Goal: Task Accomplishment & Management: Manage account settings

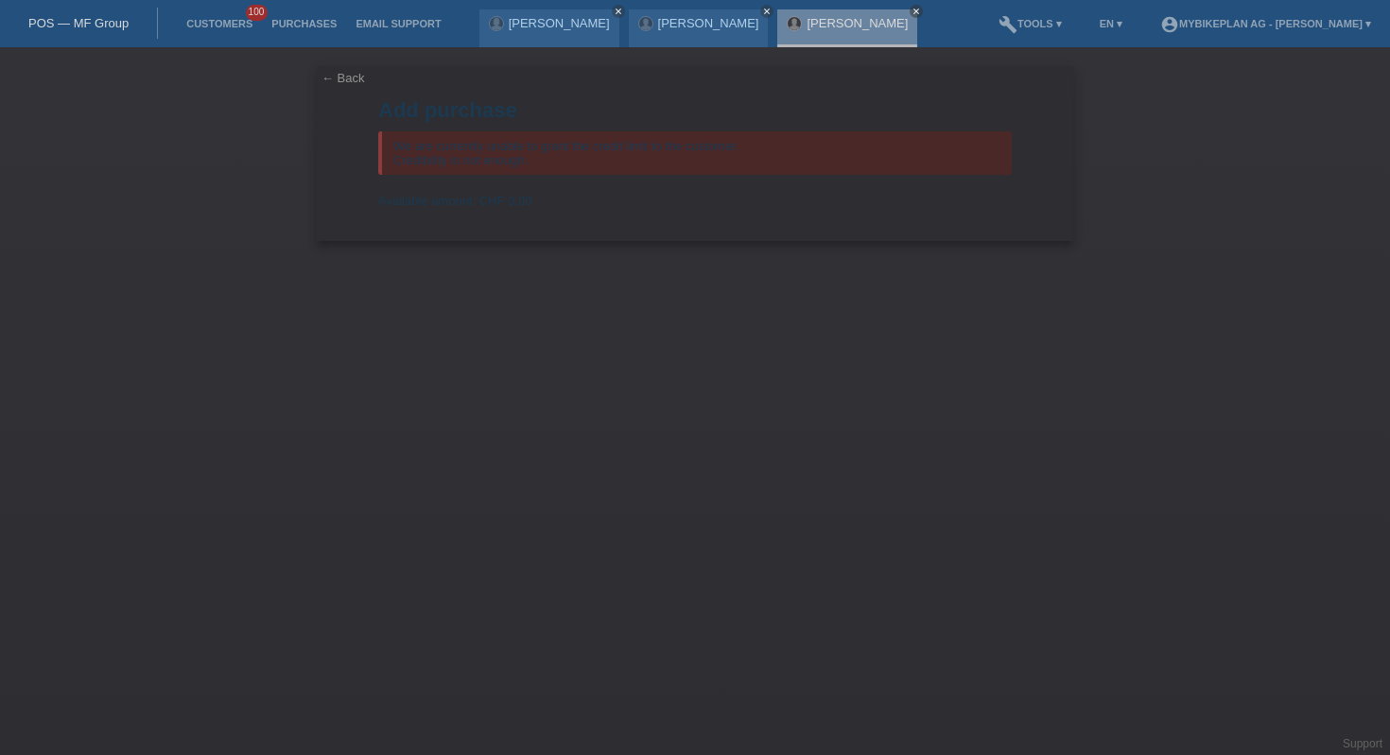
click at [96, 26] on link "POS — MF Group" at bounding box center [78, 23] width 100 height 14
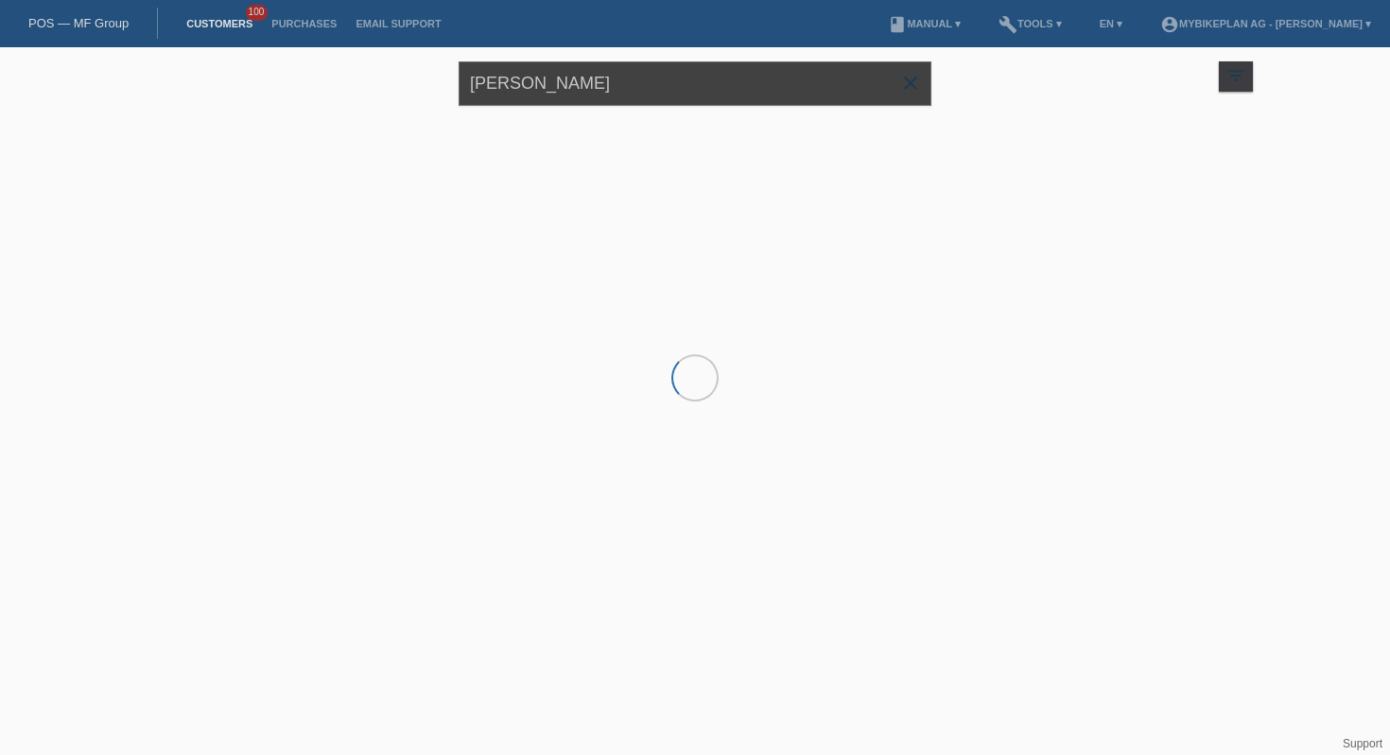
click at [569, 80] on input "[PERSON_NAME]" at bounding box center [694, 83] width 473 height 44
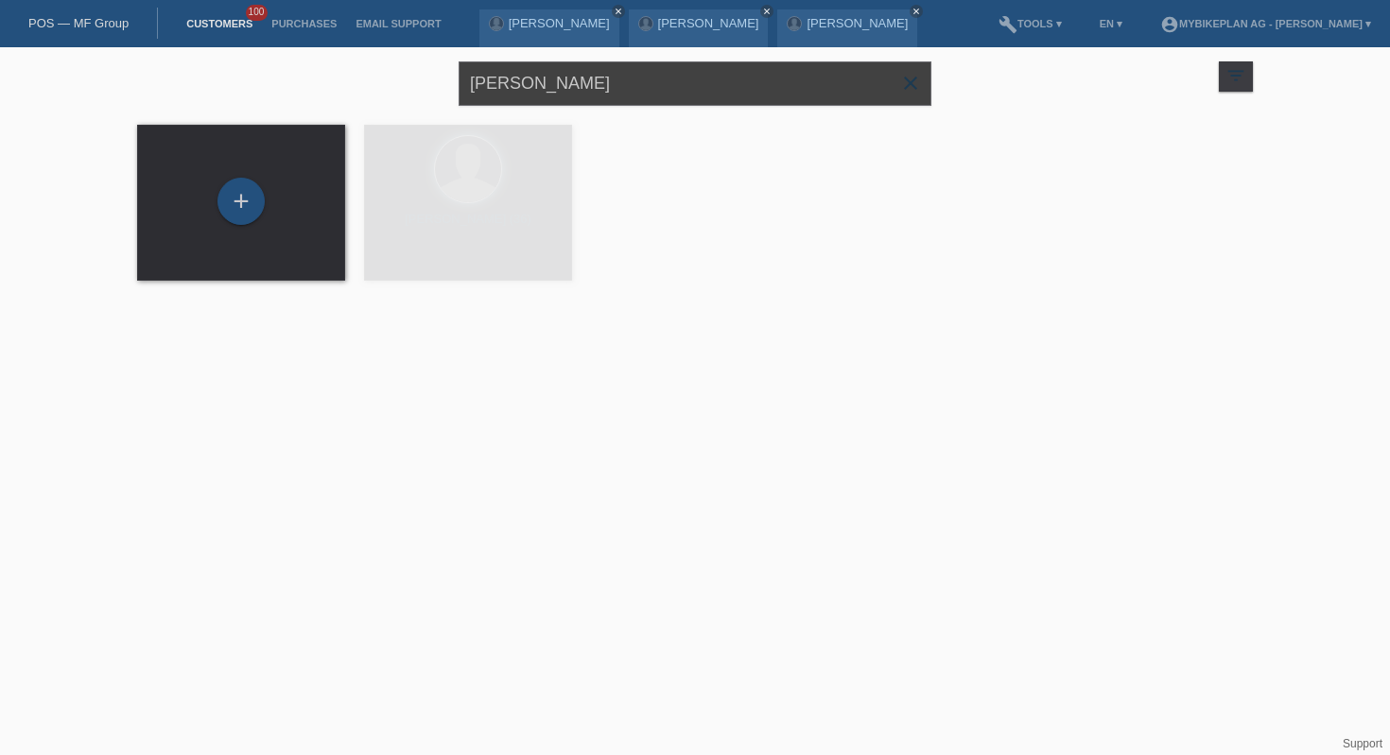
click at [569, 80] on input "[PERSON_NAME]" at bounding box center [694, 83] width 473 height 44
paste input "[PERSON_NAME]"
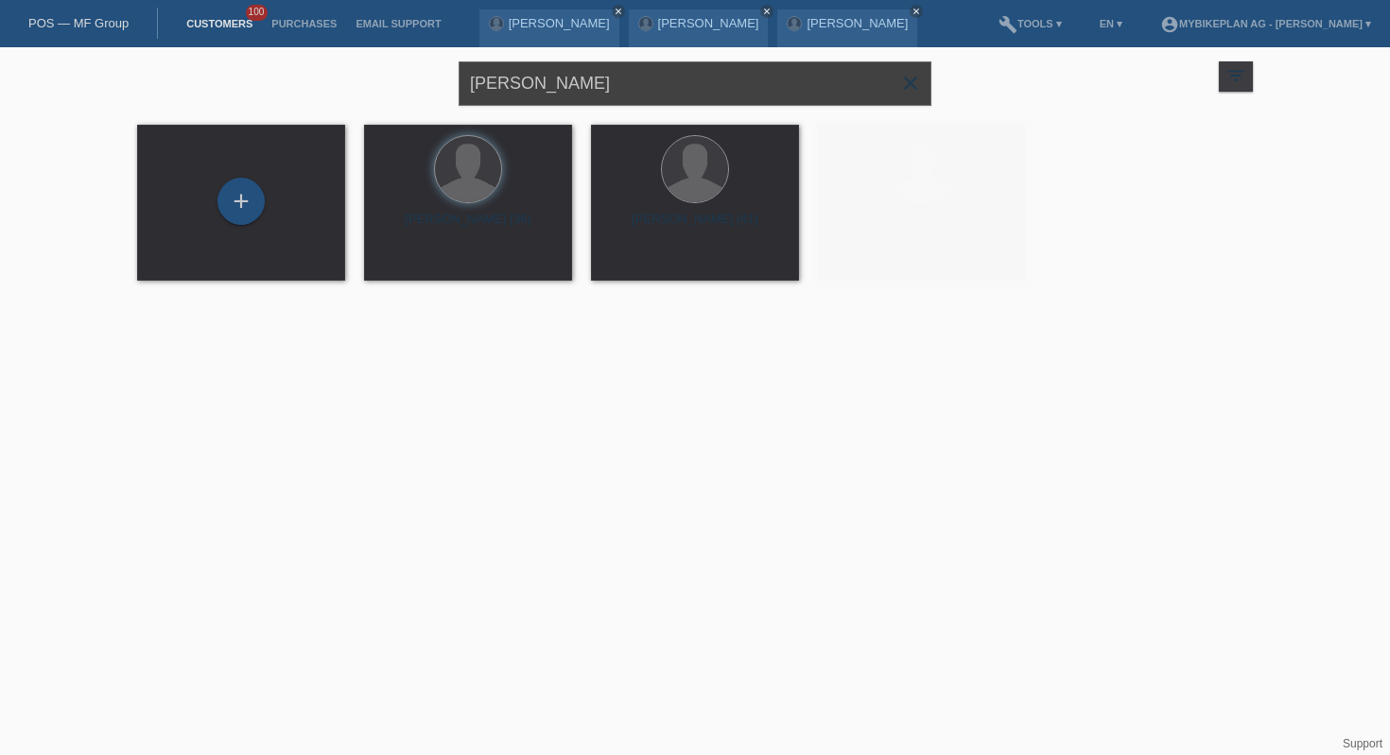
type input "[PERSON_NAME]"
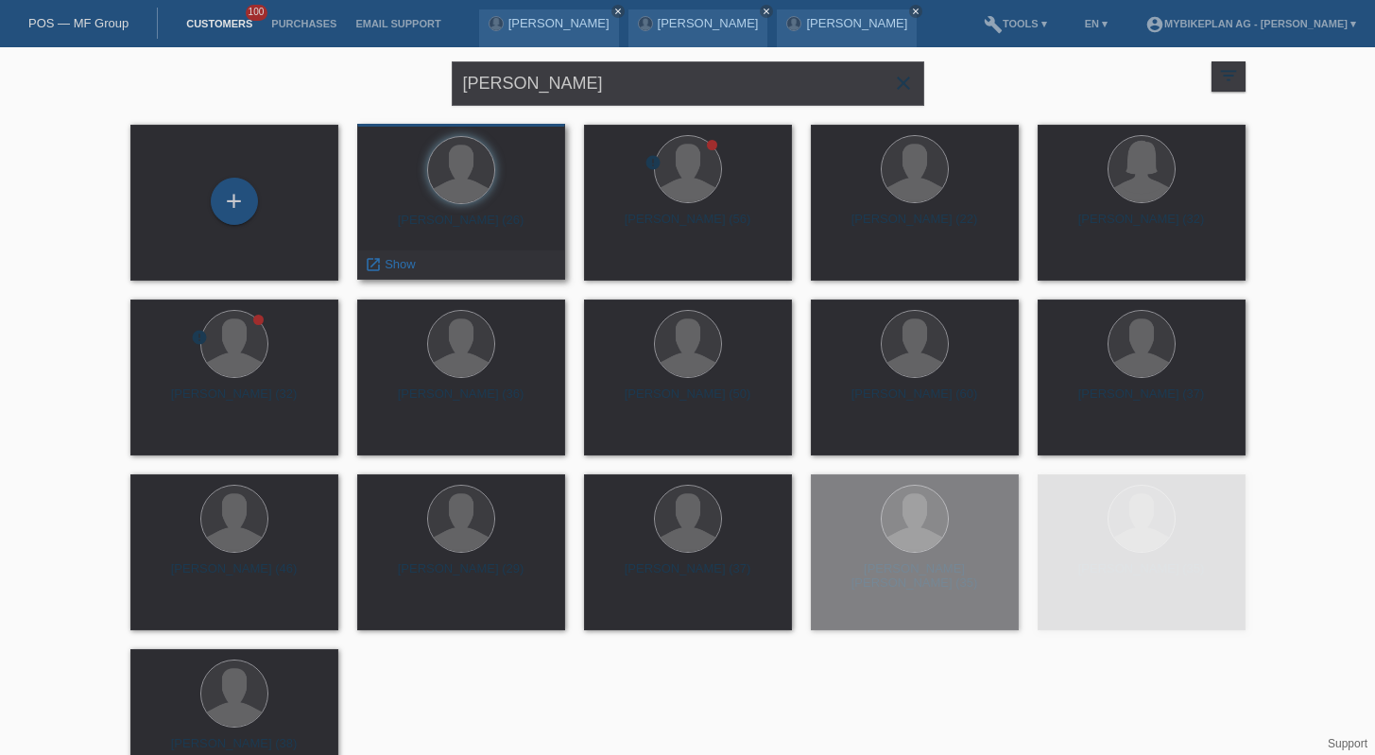
click at [489, 234] on div "Samy Ben Malek (26)" at bounding box center [461, 228] width 178 height 30
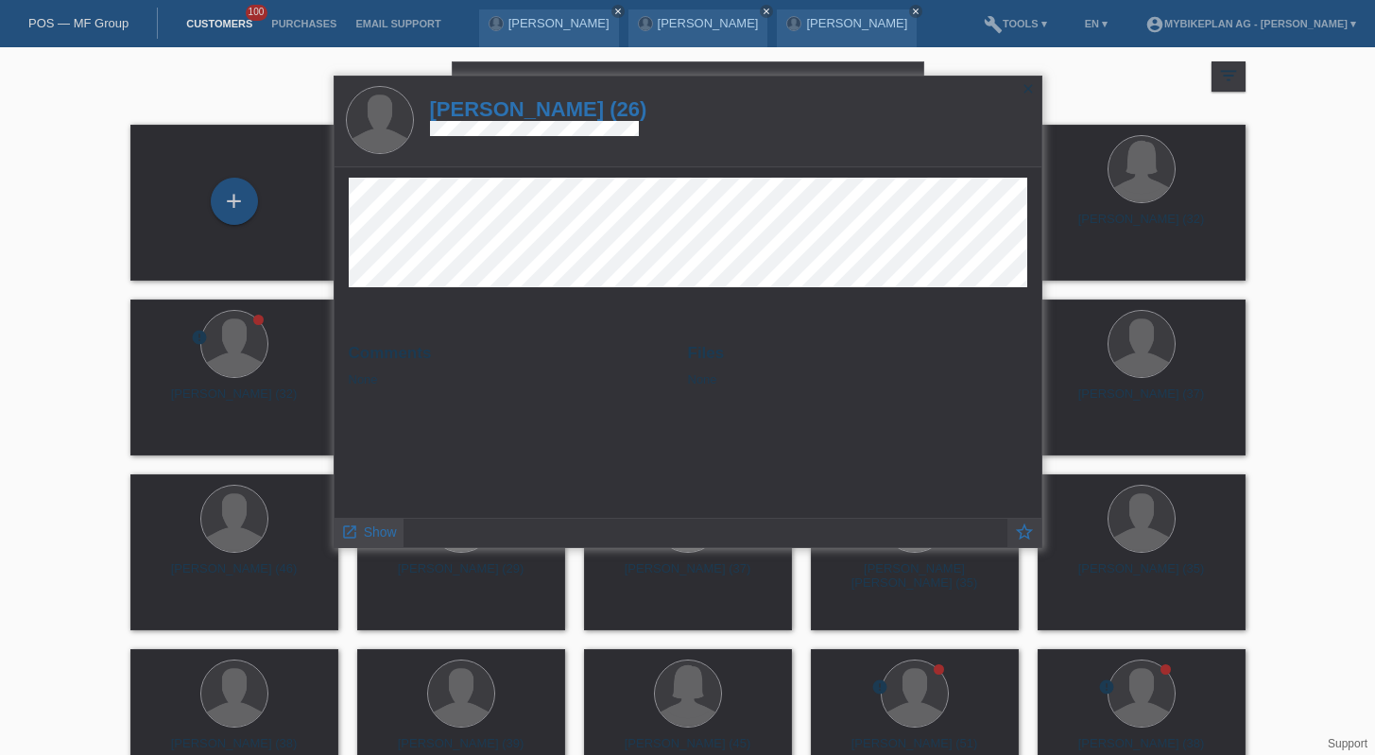
click at [368, 522] on link "launch Show" at bounding box center [369, 531] width 56 height 24
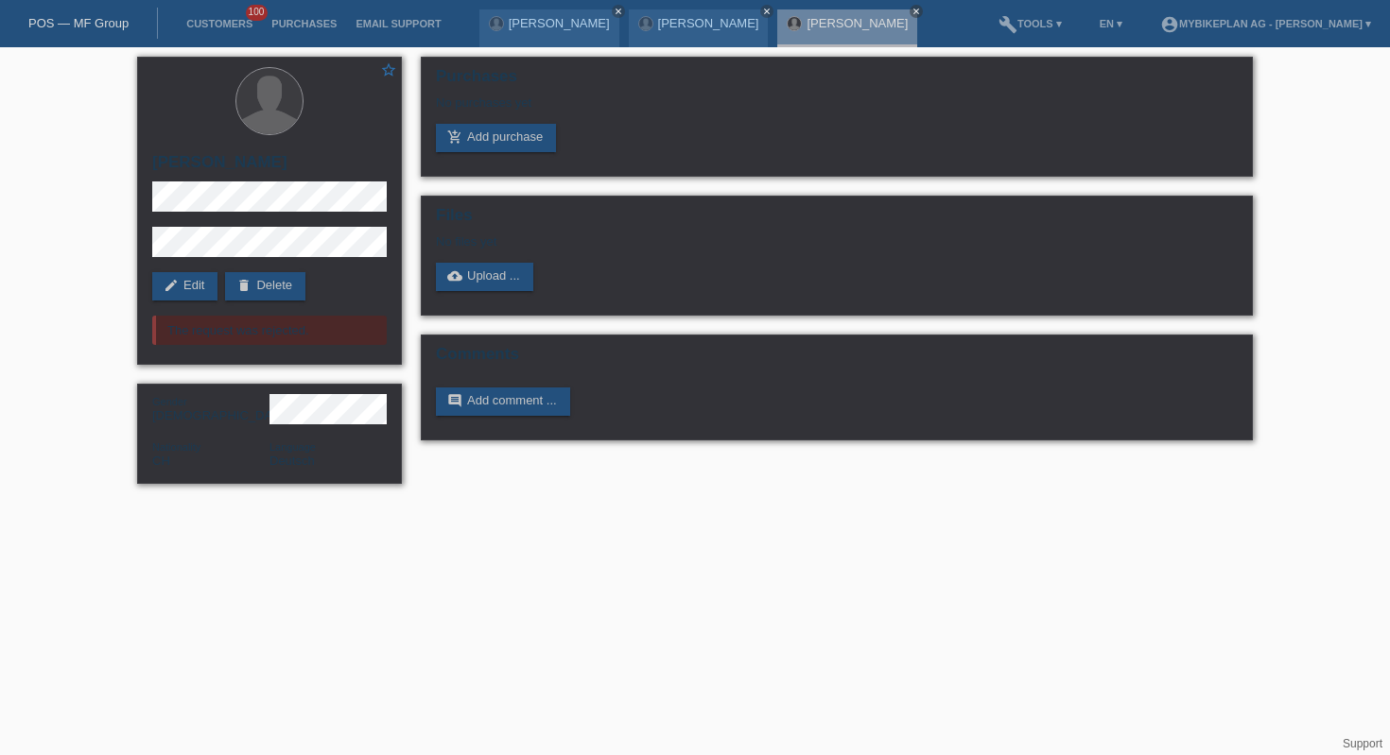
click at [84, 29] on link "POS — MF Group" at bounding box center [78, 23] width 100 height 14
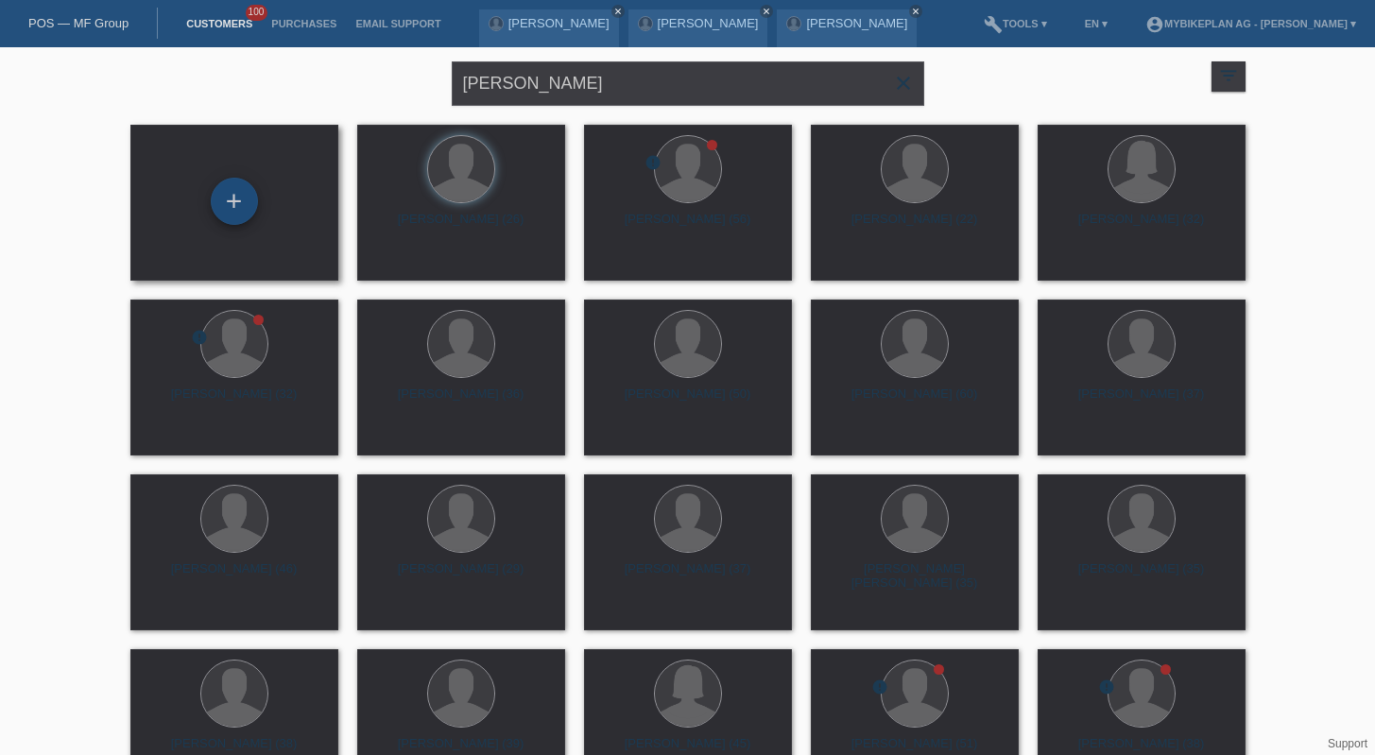
click at [242, 221] on div "+" at bounding box center [234, 201] width 47 height 47
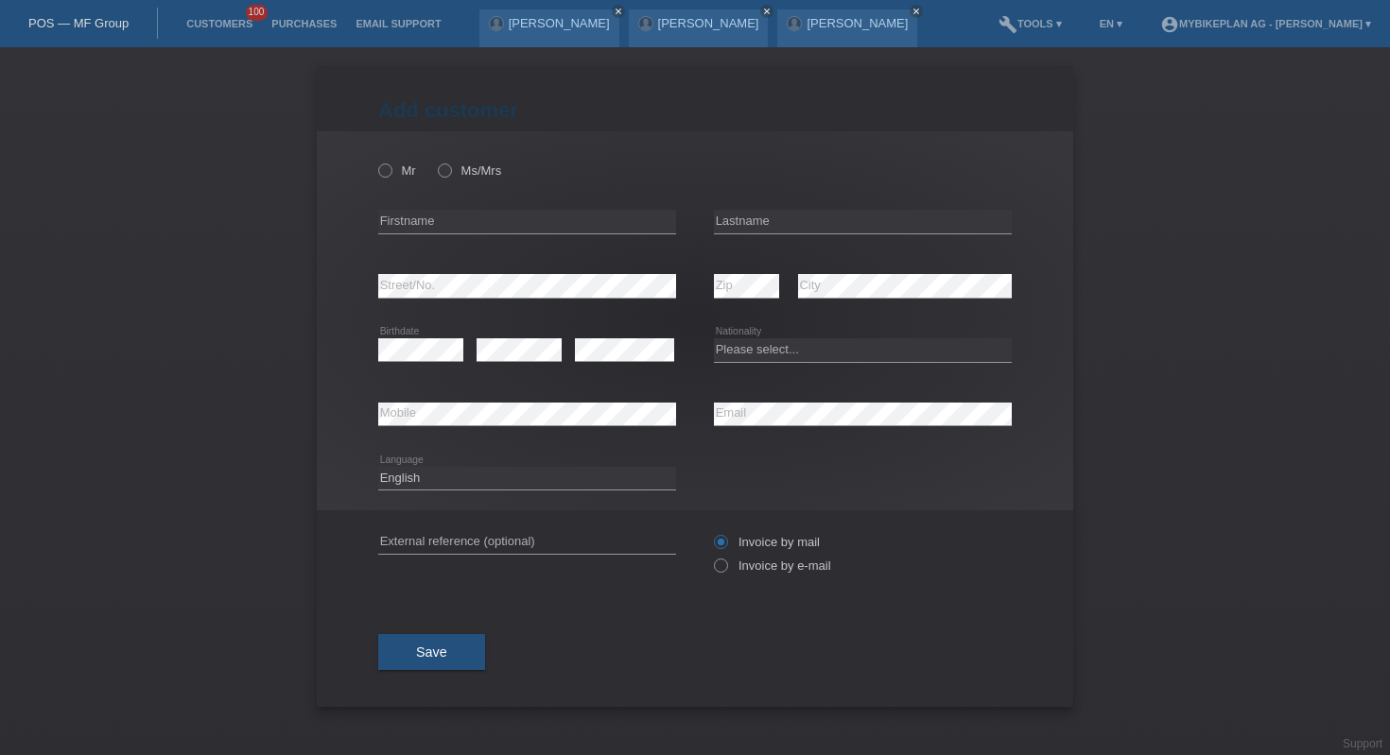
click at [736, 388] on div "error Email" at bounding box center [863, 415] width 298 height 64
click at [425, 226] on input "text" at bounding box center [527, 222] width 298 height 24
paste input "[PERSON_NAME]"
type input "[PERSON_NAME]"
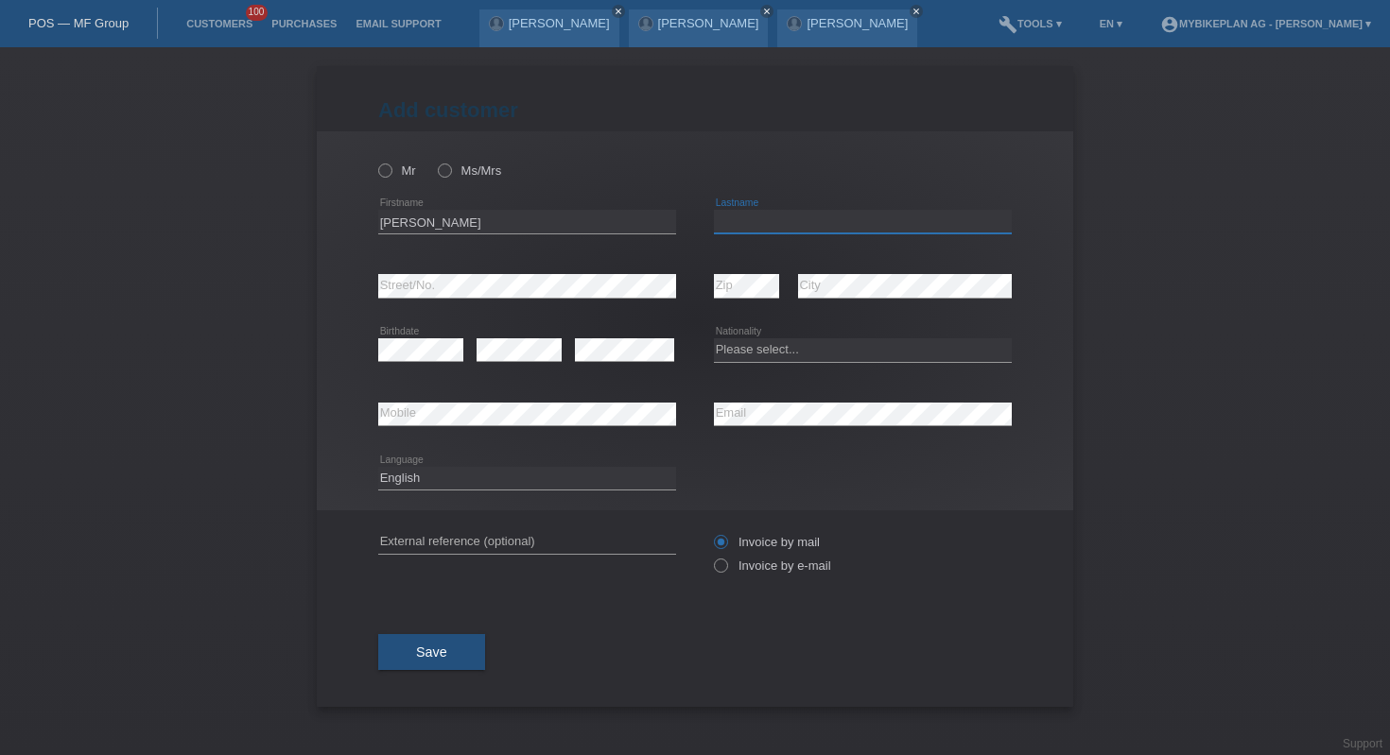
click at [889, 222] on input "text" at bounding box center [863, 222] width 298 height 24
paste input "Novatti"
type input "Novatti"
click at [827, 358] on select "Please select... Switzerland Austria Germany Liechtenstein ------------ Afghani…" at bounding box center [863, 349] width 298 height 23
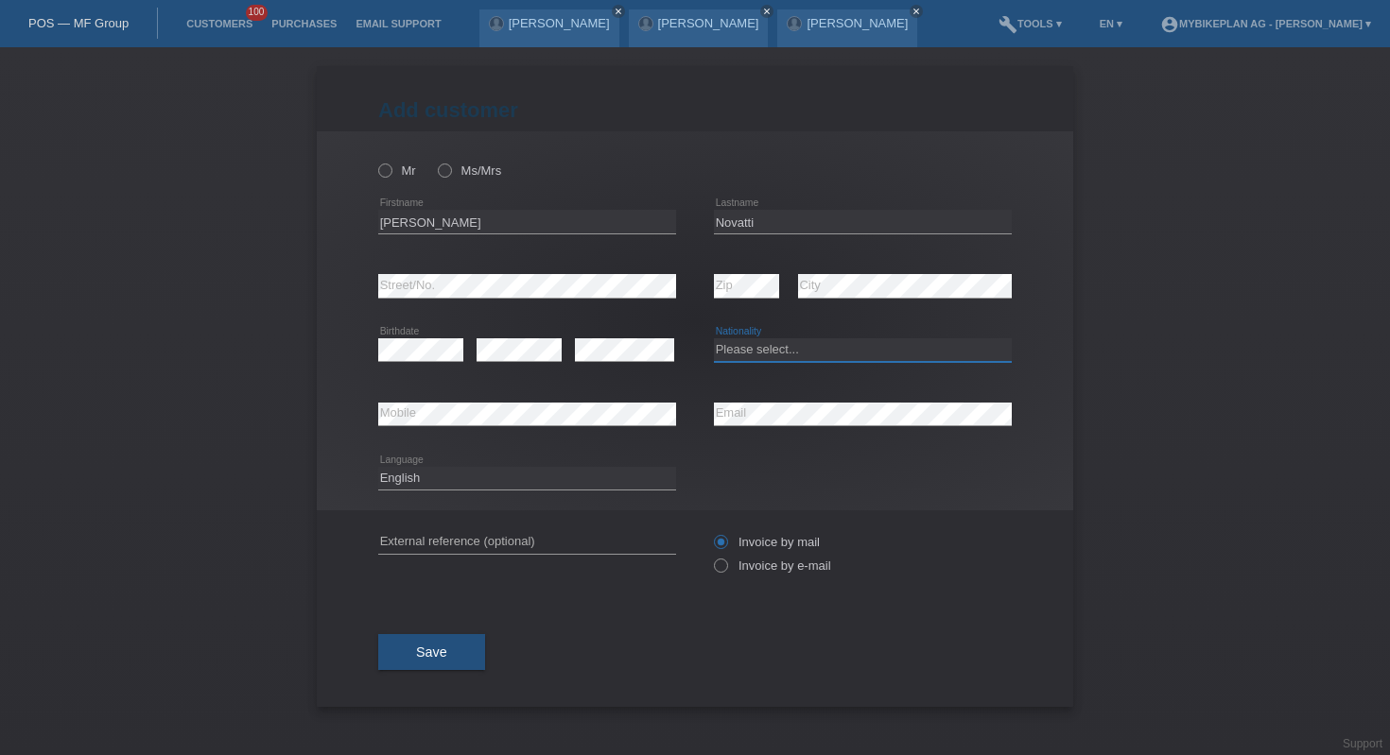
click at [837, 349] on select "Please select... Switzerland Austria Germany Liechtenstein ------------ Afghani…" at bounding box center [863, 349] width 298 height 23
select select "CH"
click at [441, 533] on input "text" at bounding box center [527, 542] width 298 height 24
paste input "45003567893"
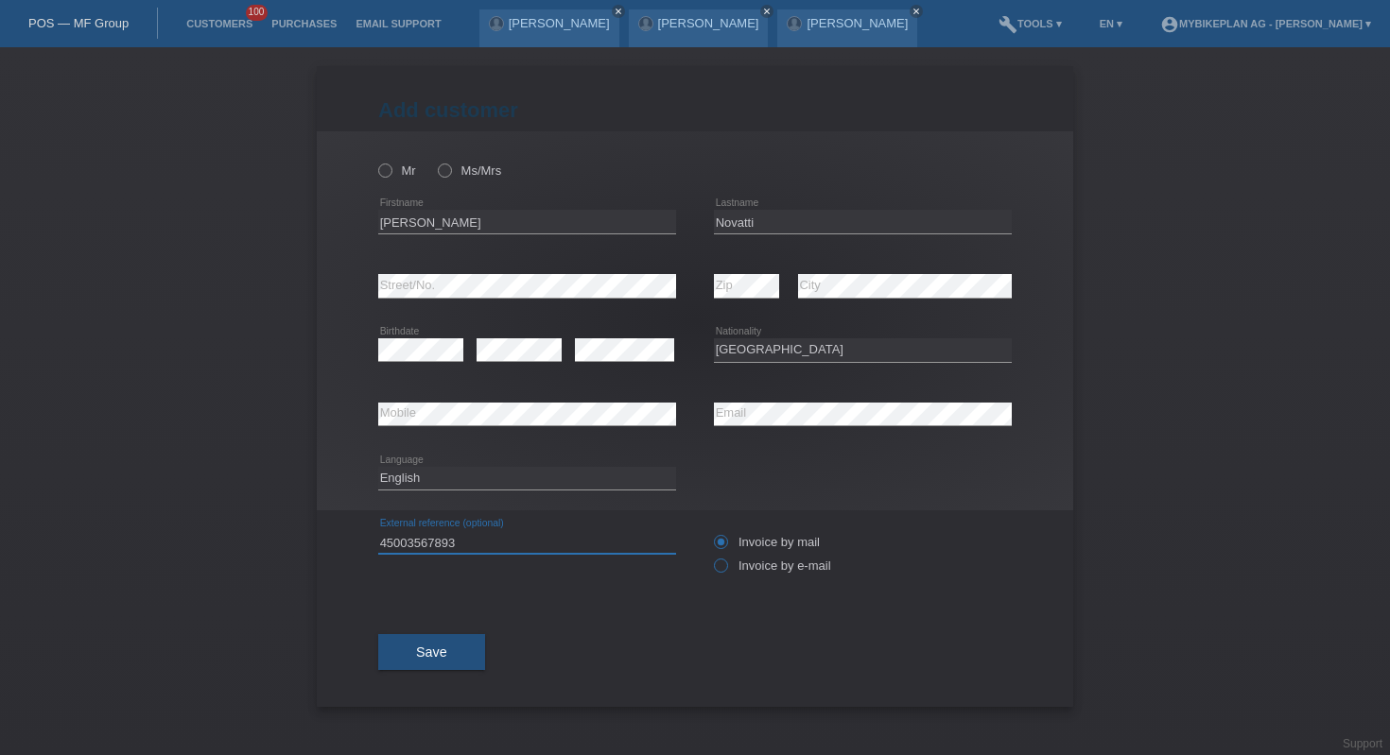
type input "45003567893"
click at [765, 572] on label "Invoice by e-mail" at bounding box center [772, 566] width 117 height 14
click at [726, 572] on input "Invoice by e-mail" at bounding box center [720, 571] width 12 height 24
radio input "true"
click at [402, 166] on label "Mr" at bounding box center [397, 171] width 38 height 14
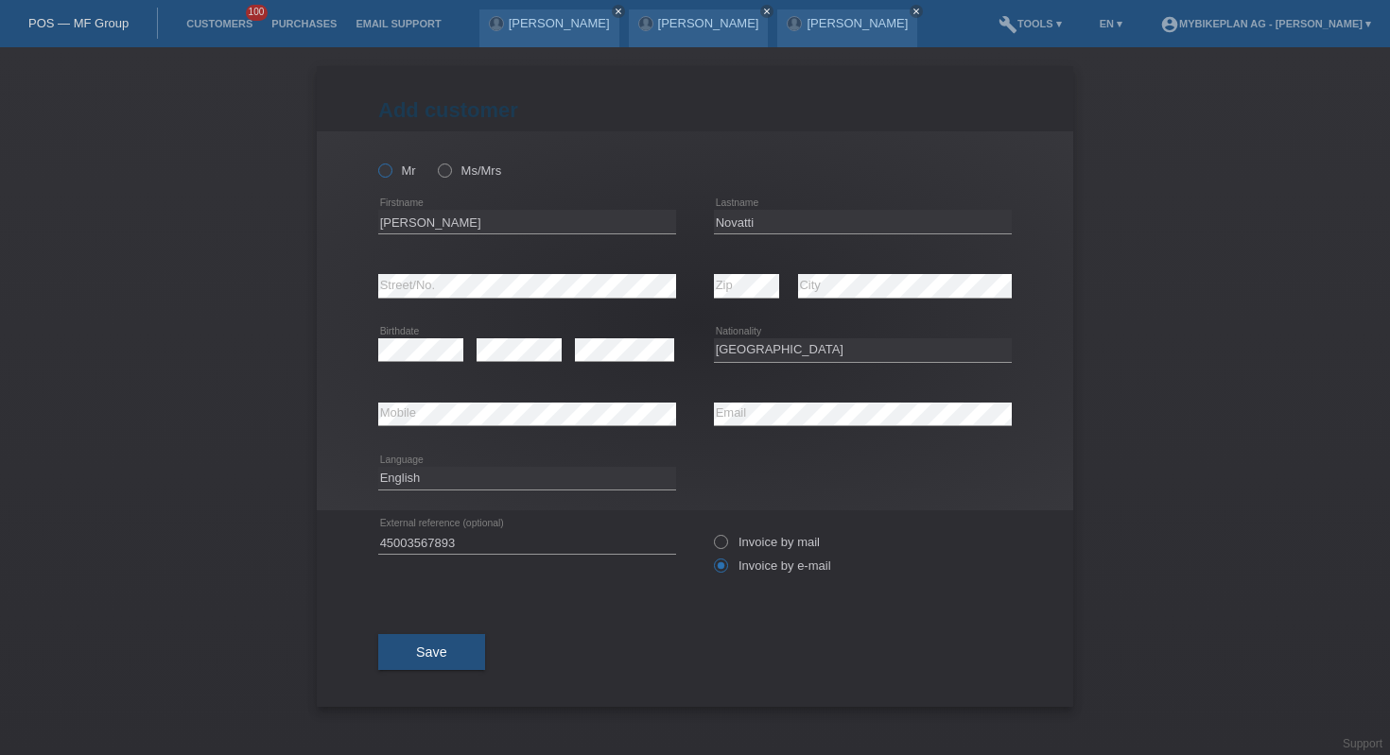
click at [390, 166] on input "Mr" at bounding box center [384, 170] width 12 height 12
radio input "true"
click at [458, 661] on button "Save" at bounding box center [431, 652] width 107 height 36
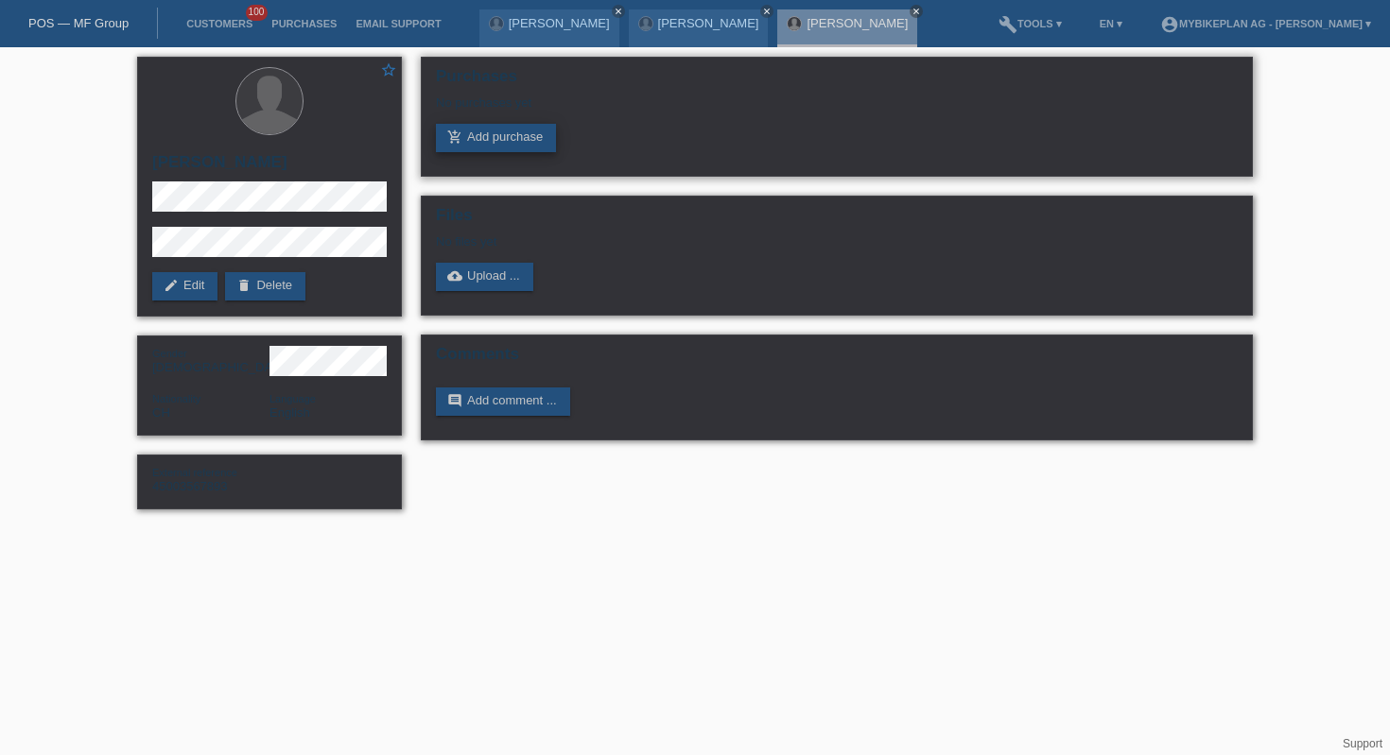
click at [477, 151] on link "add_shopping_cart Add purchase" at bounding box center [496, 138] width 120 height 28
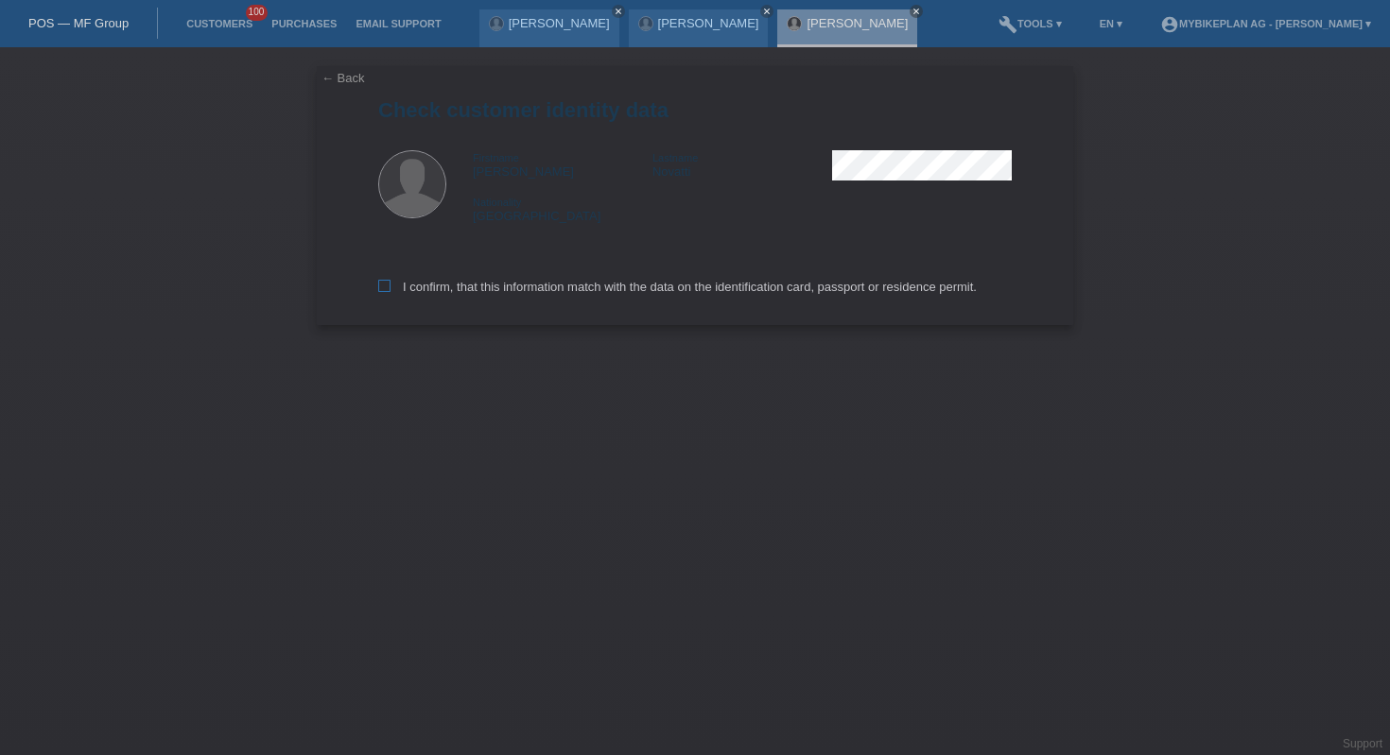
click at [453, 291] on label "I confirm, that this information match with the data on the identification card…" at bounding box center [677, 287] width 598 height 14
click at [390, 291] on input "I confirm, that this information match with the data on the identification card…" at bounding box center [384, 286] width 12 height 12
checkbox input "true"
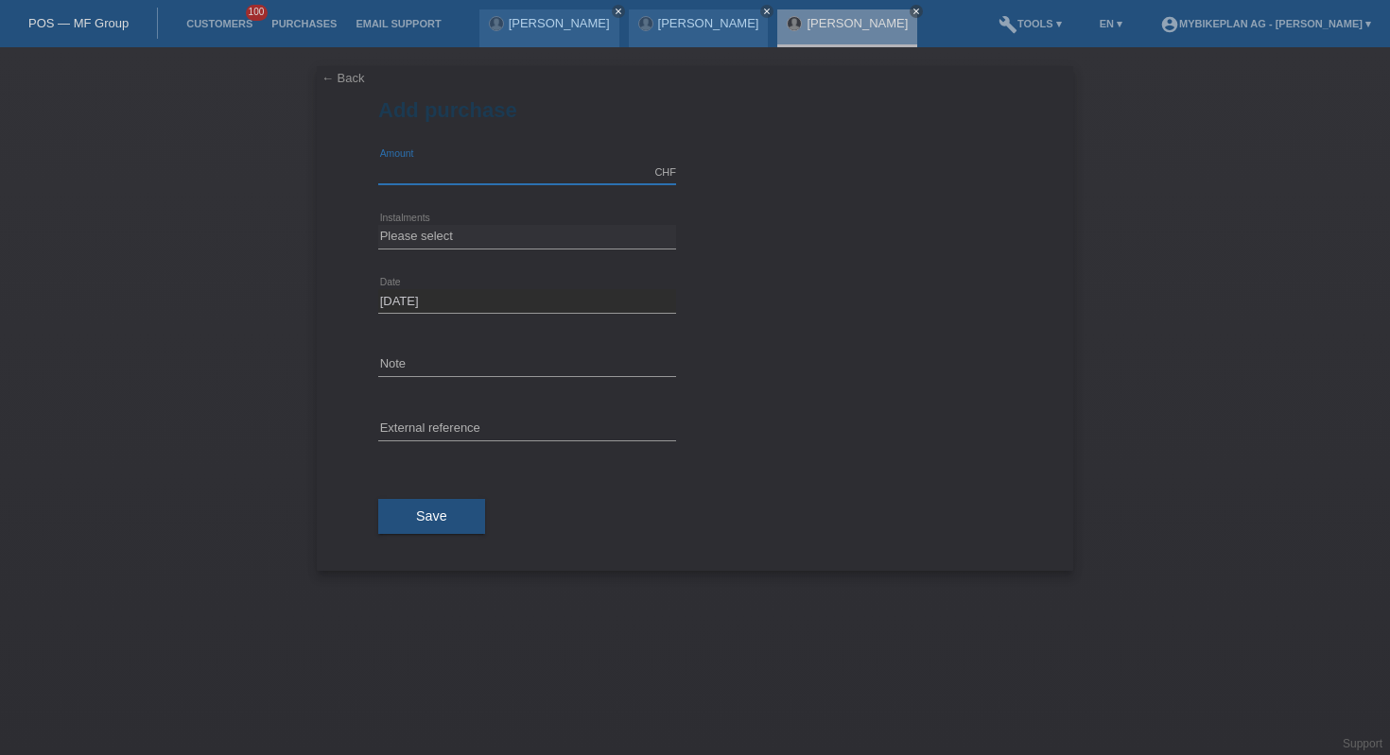
click at [550, 174] on input "text" at bounding box center [527, 173] width 298 height 24
type input "3179.58"
click at [529, 236] on select "Please select 6 instalments 12 instalments 18 instalments 24 instalments 36 ins…" at bounding box center [527, 236] width 298 height 23
select select "487"
click at [499, 416] on div "error External reference" at bounding box center [527, 430] width 298 height 64
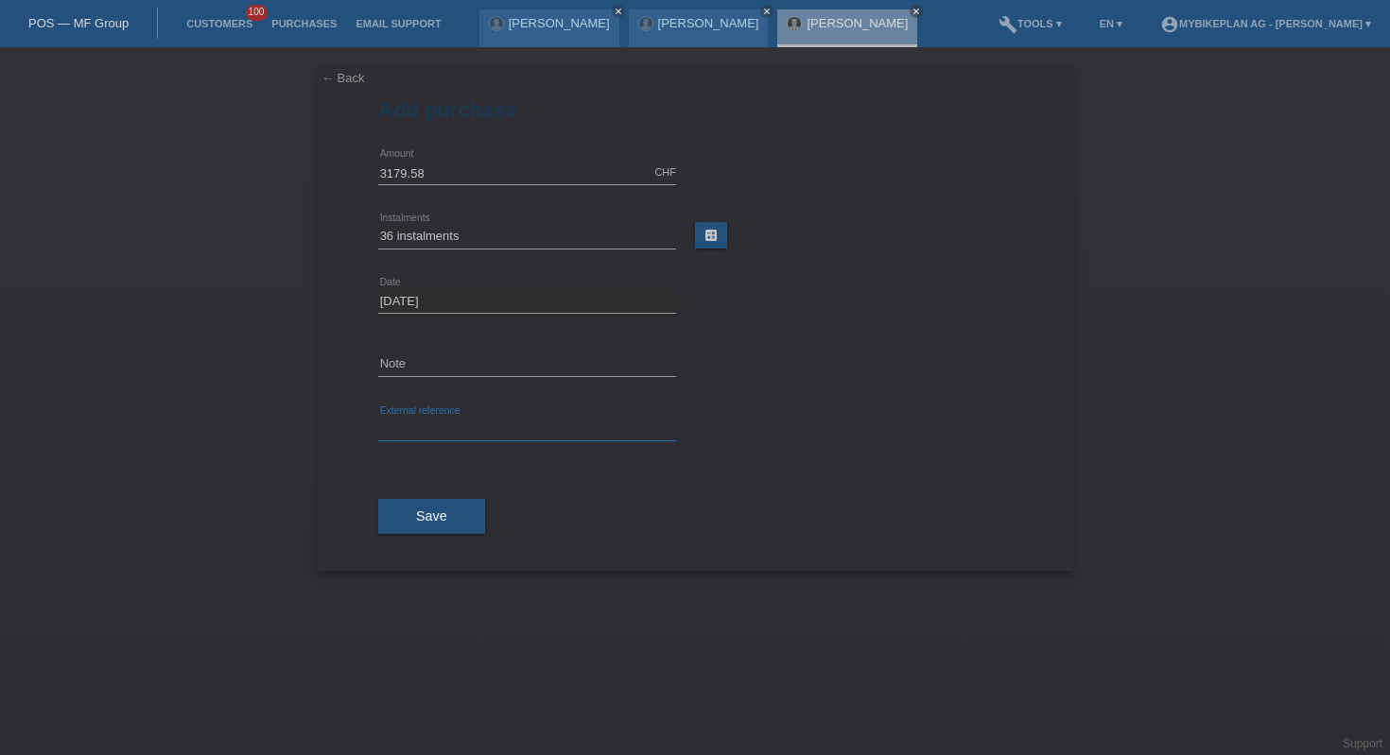
click at [501, 424] on input "text" at bounding box center [527, 430] width 298 height 24
paste input "45003567893"
type input "45003567893"
click at [459, 509] on button "Save" at bounding box center [431, 517] width 107 height 36
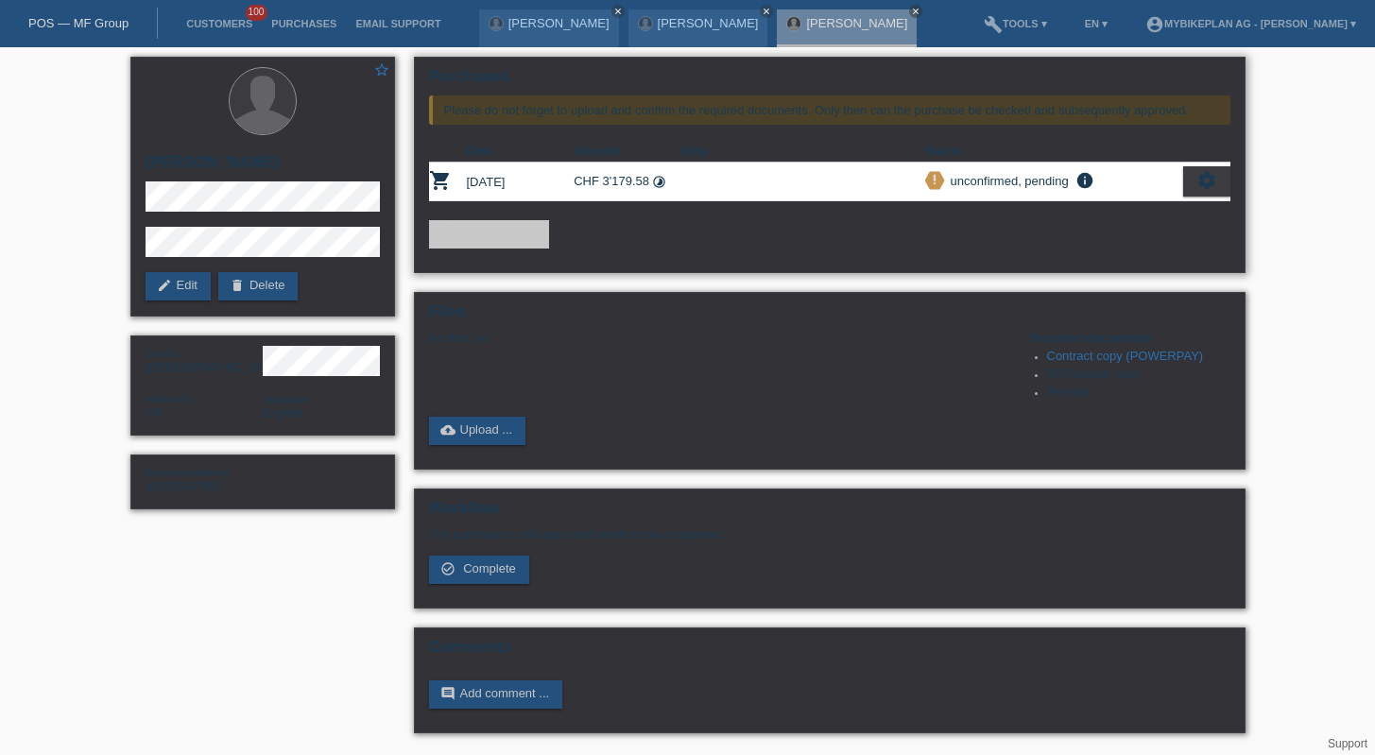
click at [1228, 181] on div "settings" at bounding box center [1206, 181] width 47 height 30
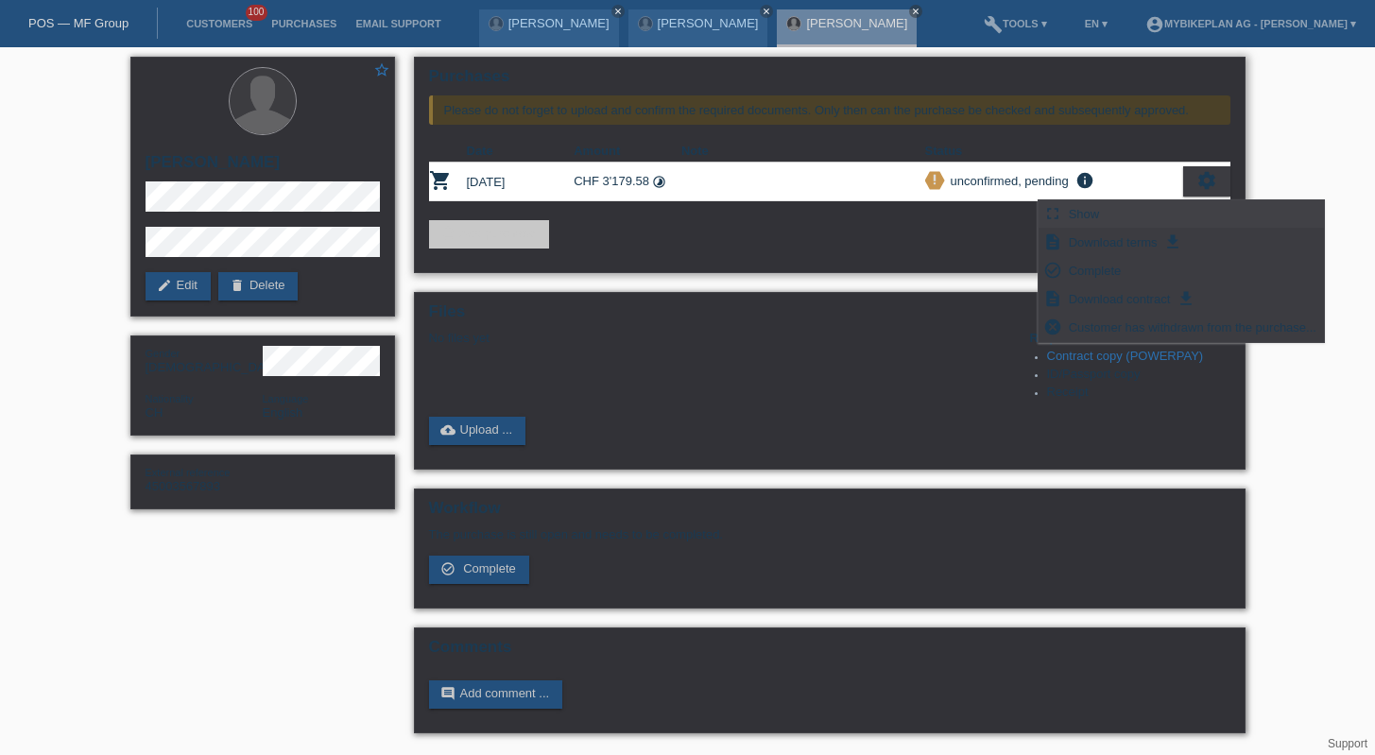
click at [1131, 213] on div "fullscreen Show" at bounding box center [1181, 214] width 285 height 28
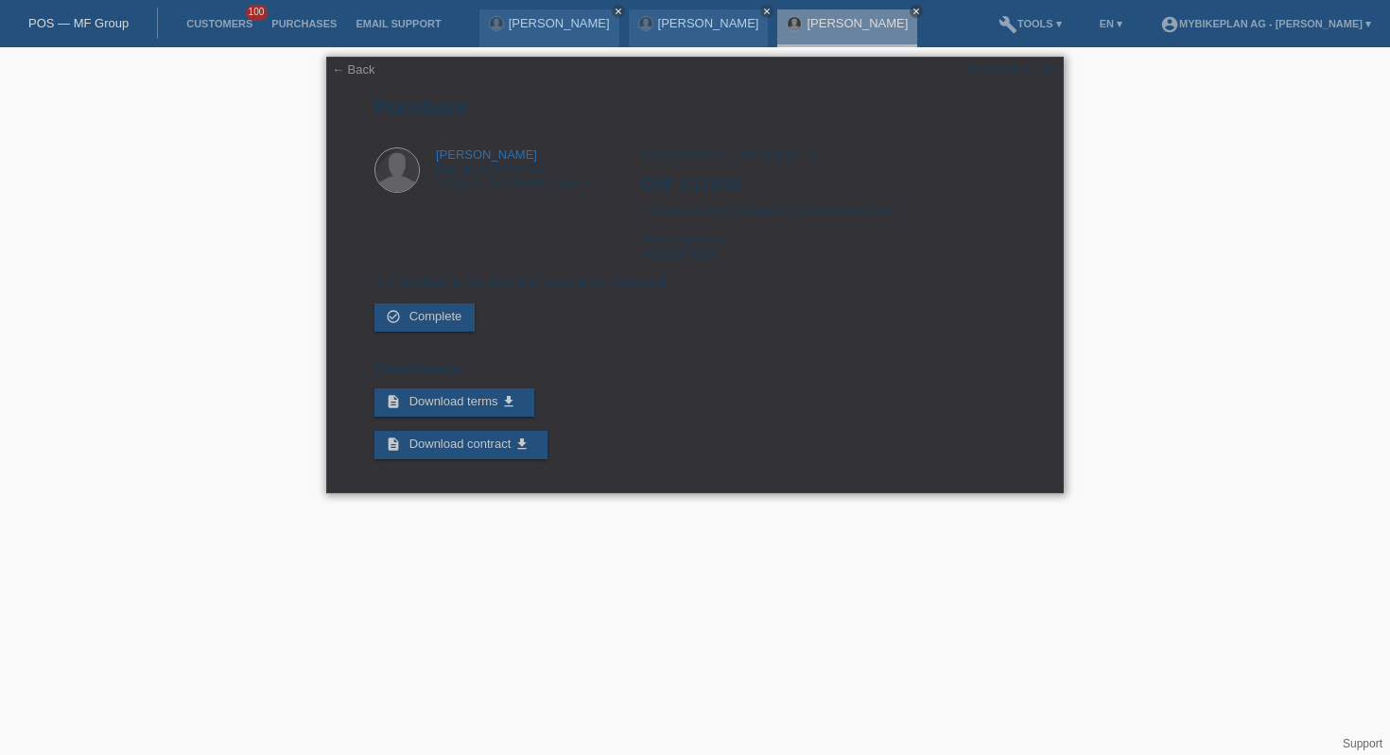
click at [1009, 63] on div "POSP00028180" at bounding box center [1011, 69] width 89 height 14
copy div "POSP00028180"
click at [345, 66] on link "← Back" at bounding box center [353, 69] width 43 height 14
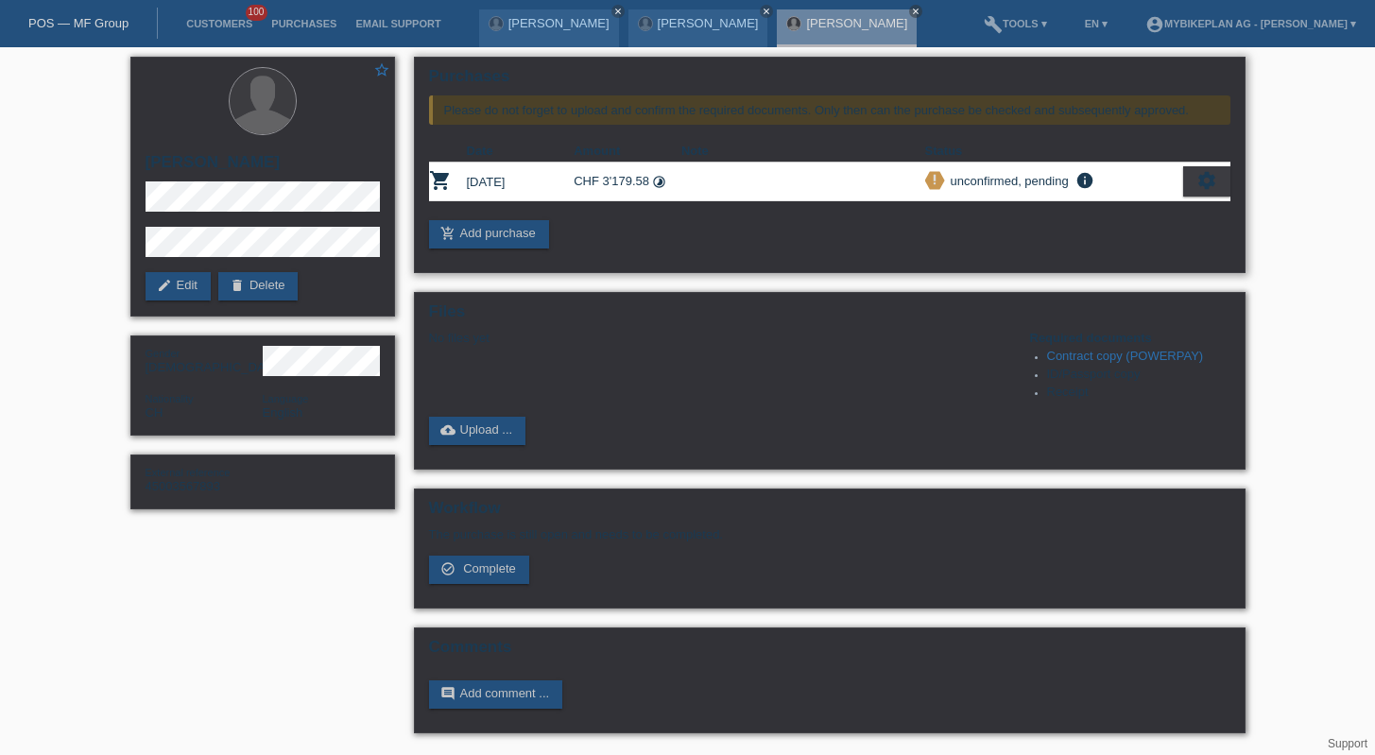
click at [1193, 188] on div "settings" at bounding box center [1206, 181] width 47 height 30
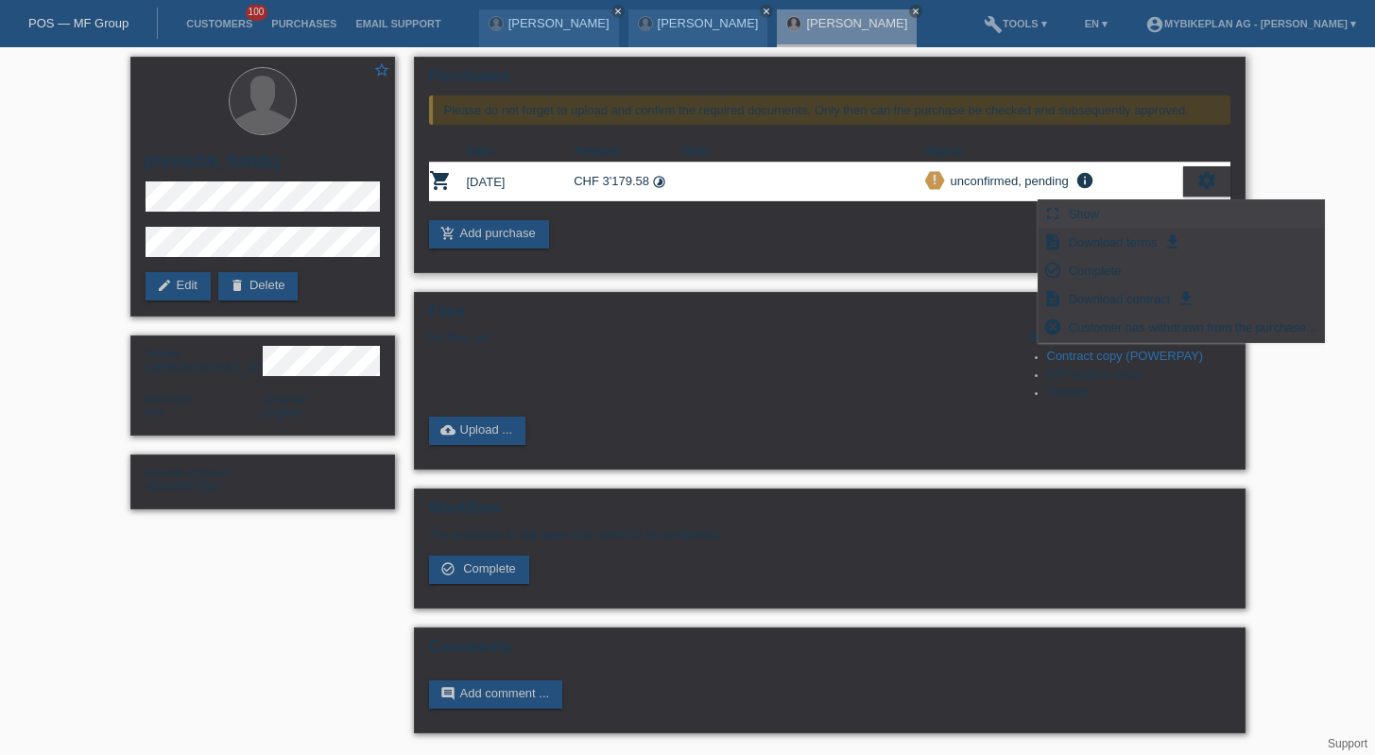
click at [1075, 206] on span "Show" at bounding box center [1084, 213] width 37 height 23
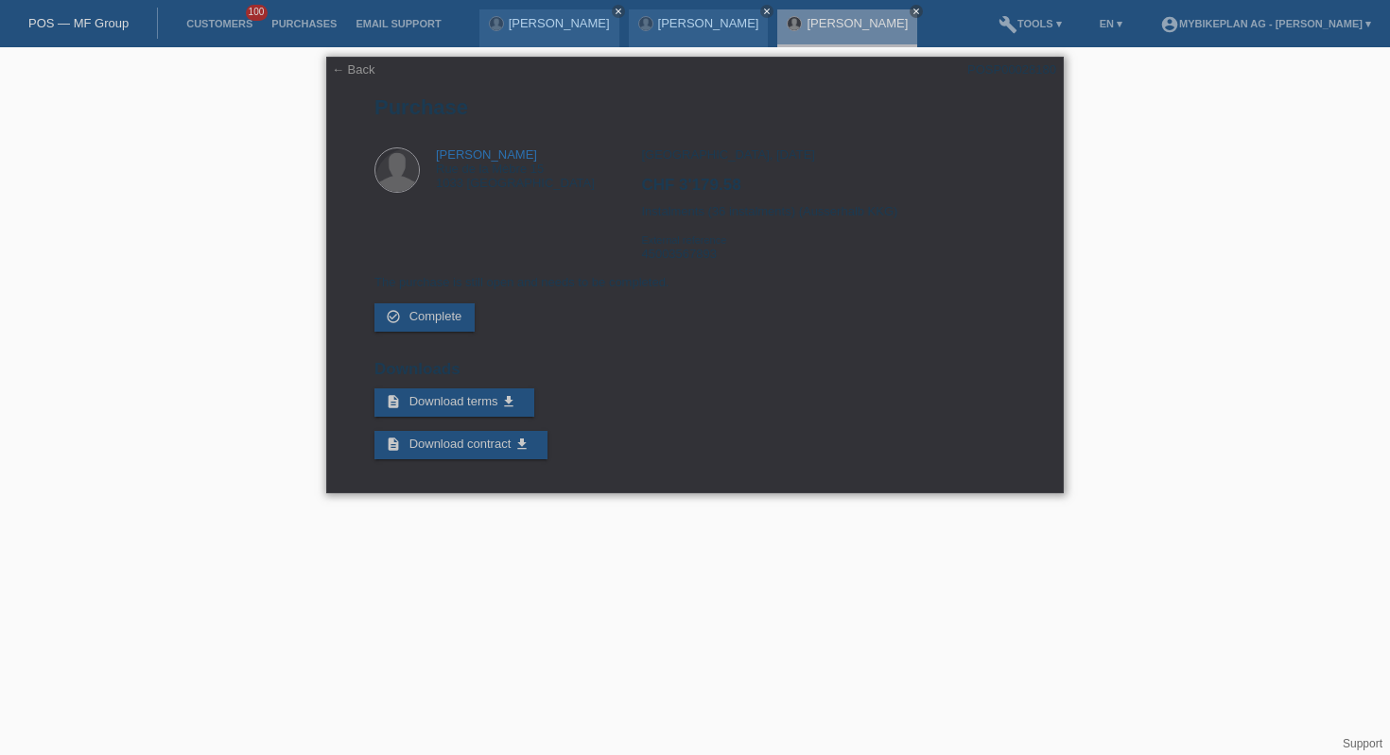
click at [351, 71] on link "← Back" at bounding box center [353, 69] width 43 height 14
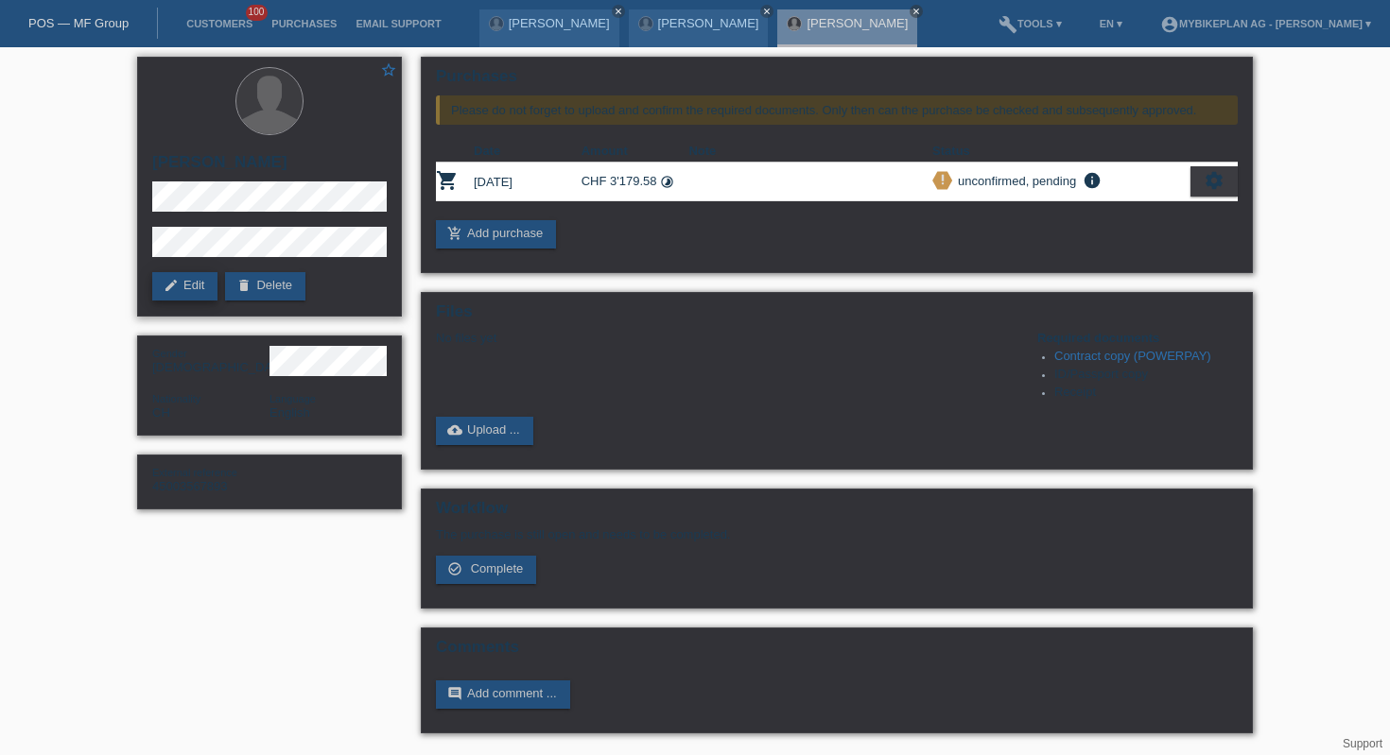
click at [187, 288] on link "edit Edit" at bounding box center [184, 286] width 65 height 28
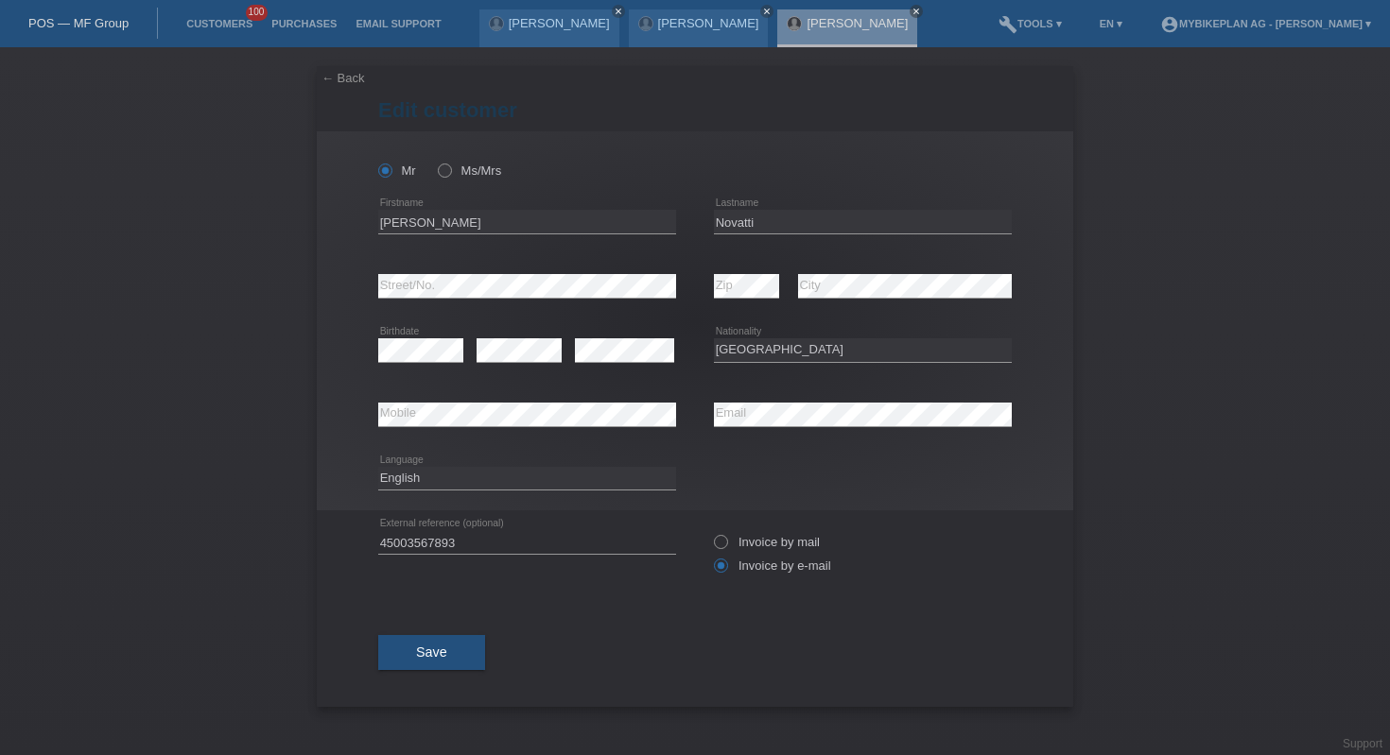
select select "CH"
click at [495, 485] on select "Deutsch Français Italiano English" at bounding box center [527, 478] width 298 height 23
select select "fr"
click at [443, 648] on span "Save" at bounding box center [431, 652] width 31 height 15
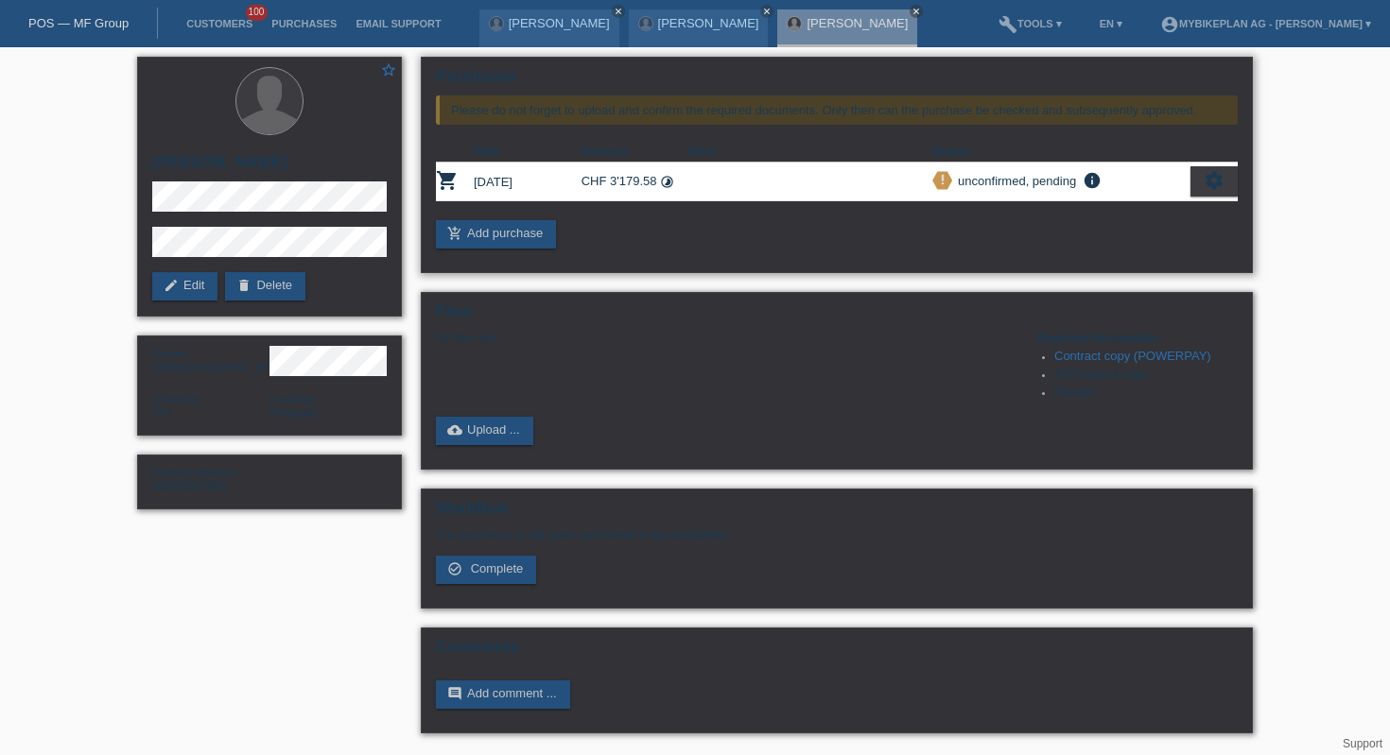
click at [1218, 190] on icon "settings" at bounding box center [1213, 180] width 21 height 21
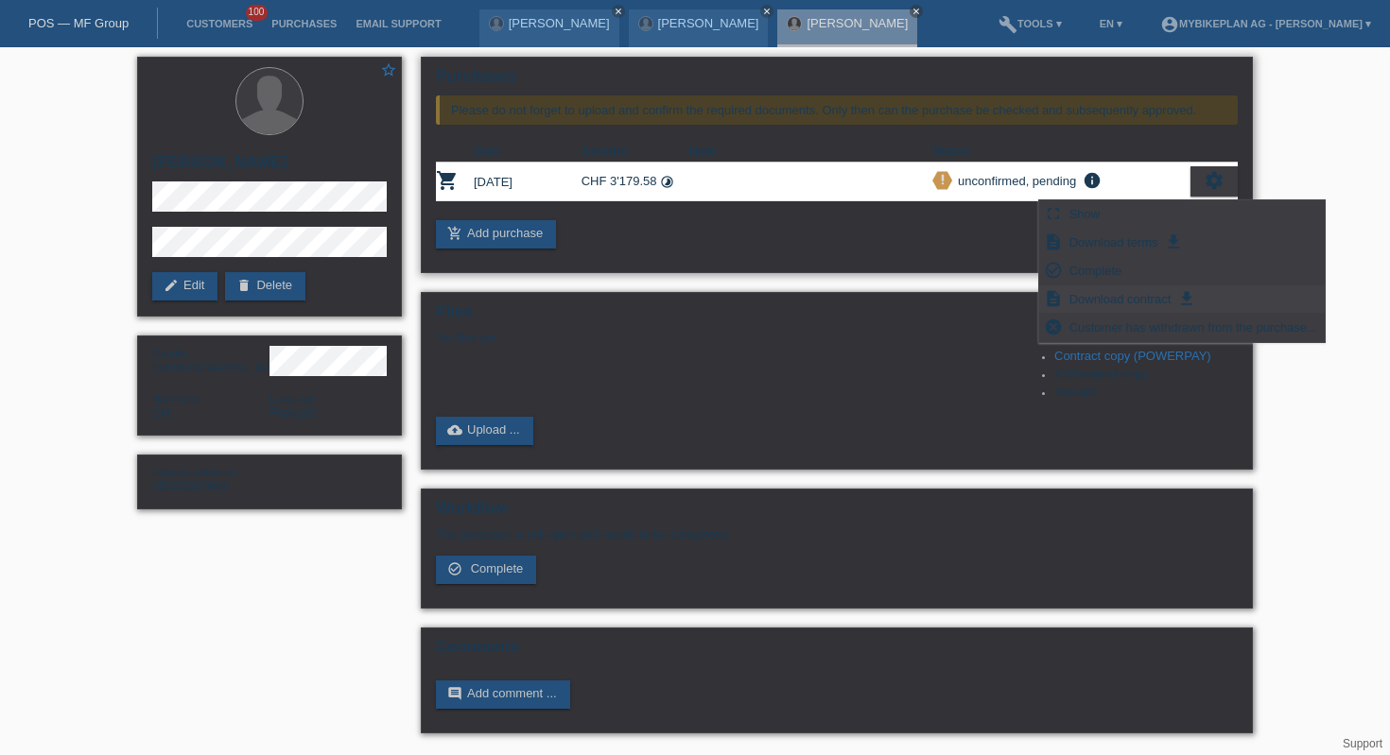
click at [1119, 304] on span "Download contract" at bounding box center [1120, 298] width 108 height 23
